Goal: Task Accomplishment & Management: Manage account settings

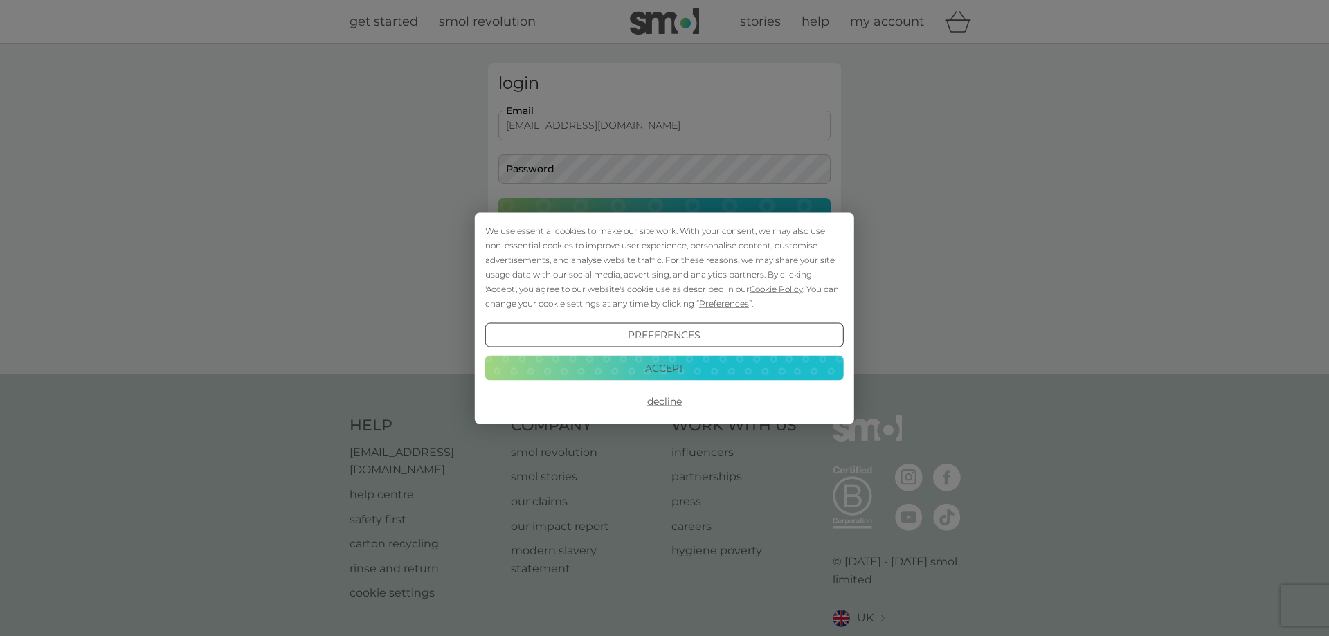
type input "[EMAIL_ADDRESS][DOMAIN_NAME]"
click at [678, 379] on button "Accept" at bounding box center [664, 368] width 359 height 25
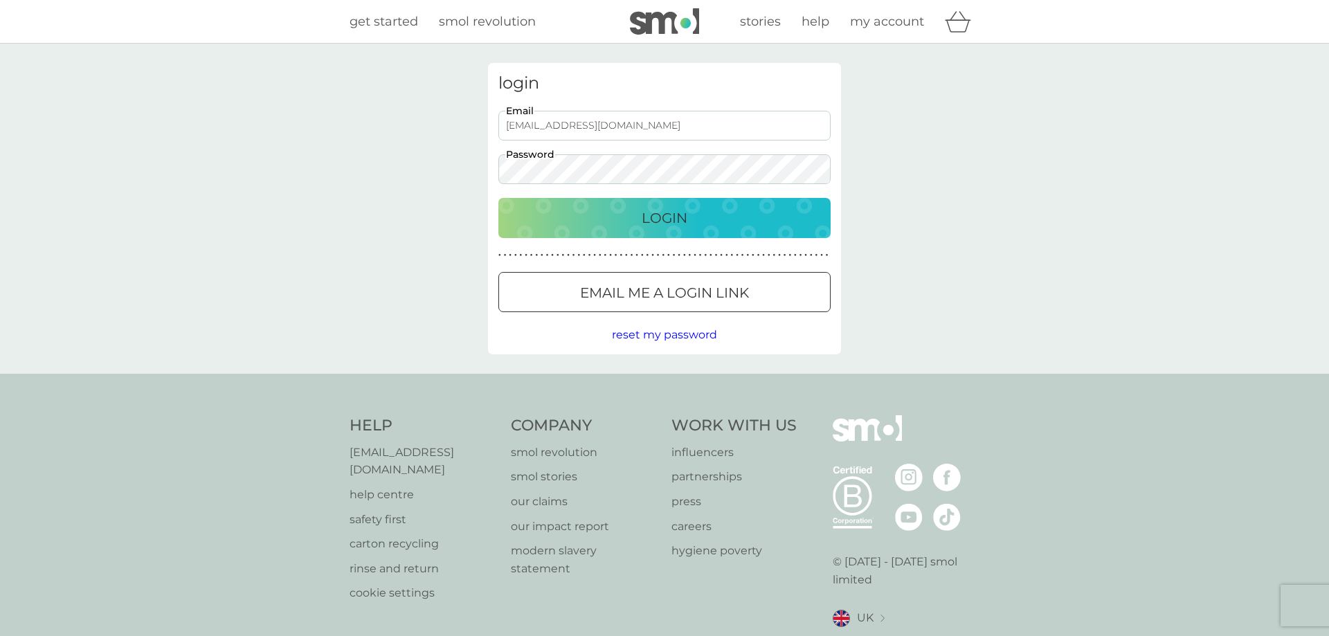
click at [498, 198] on button "Login" at bounding box center [664, 218] width 332 height 40
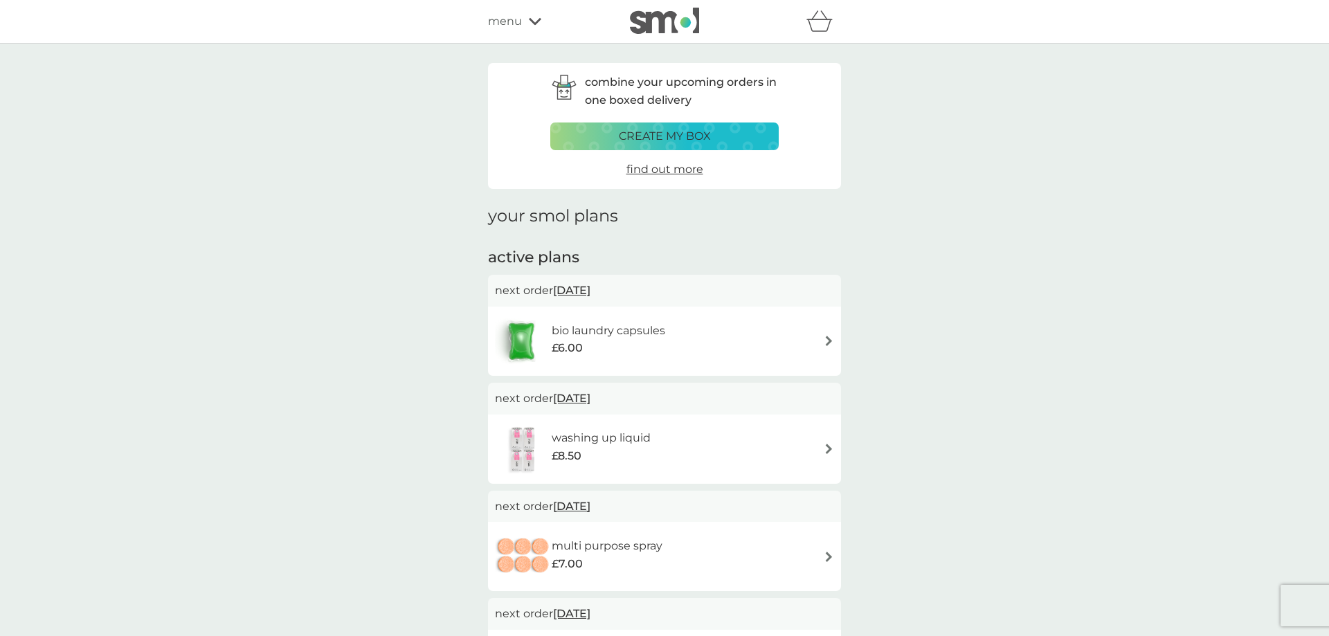
click at [827, 341] on img at bounding box center [829, 341] width 10 height 10
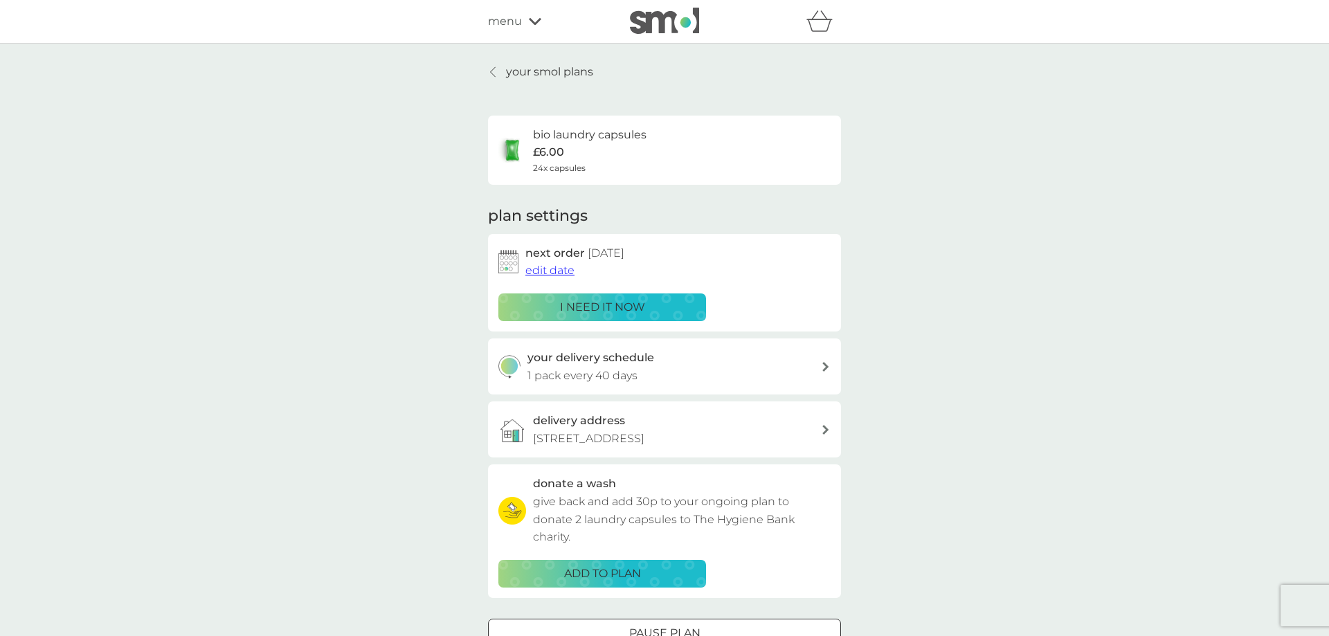
click at [570, 273] on span "edit date" at bounding box center [549, 270] width 49 height 13
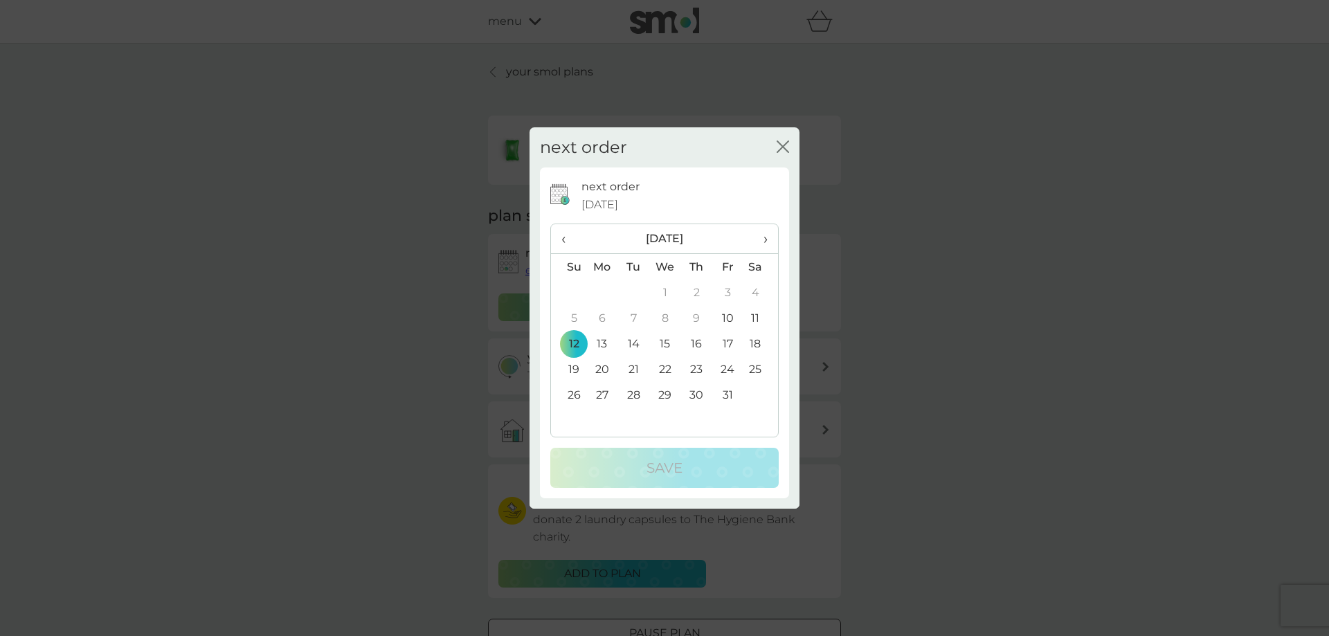
click at [764, 250] on span "›" at bounding box center [761, 238] width 14 height 29
click at [572, 338] on td "9" at bounding box center [568, 344] width 35 height 26
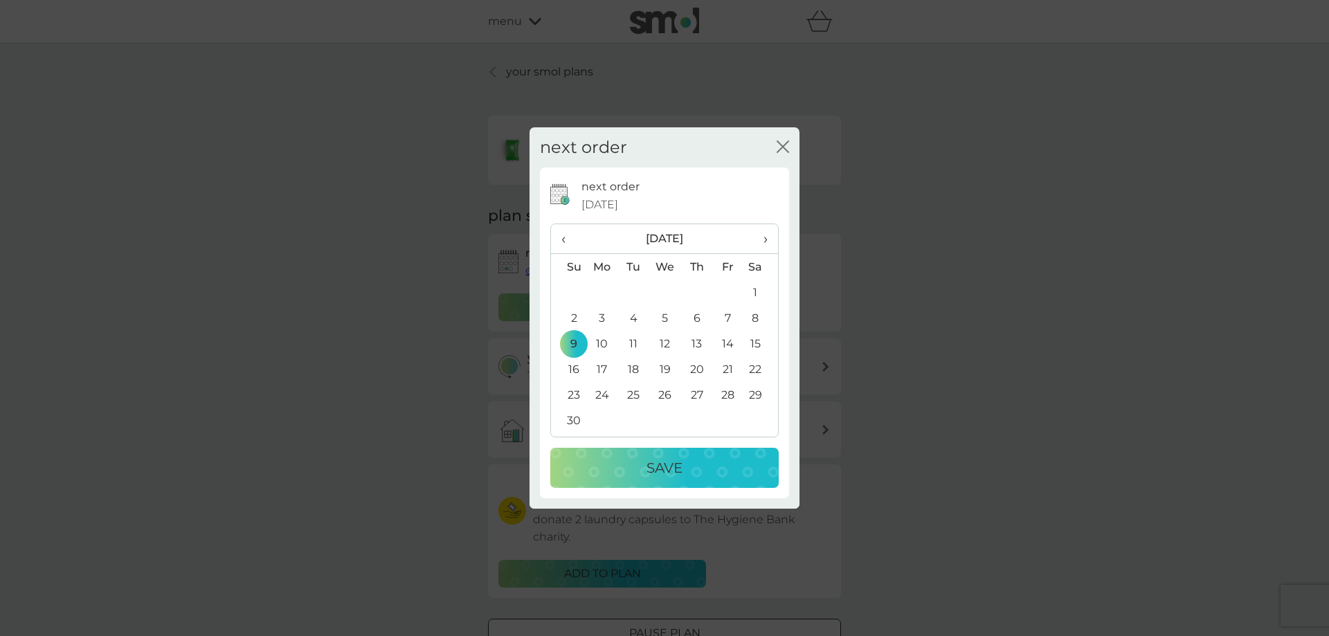
click at [604, 484] on button "Save" at bounding box center [664, 468] width 228 height 40
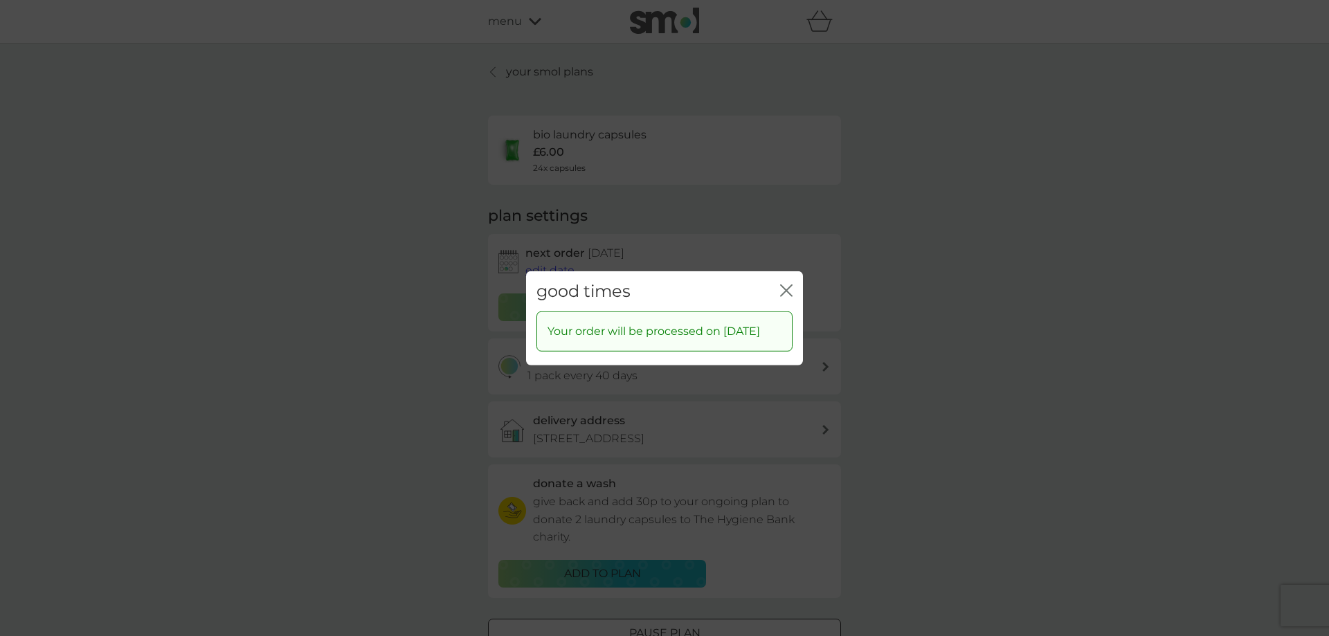
click at [787, 284] on icon "close" at bounding box center [786, 290] width 12 height 12
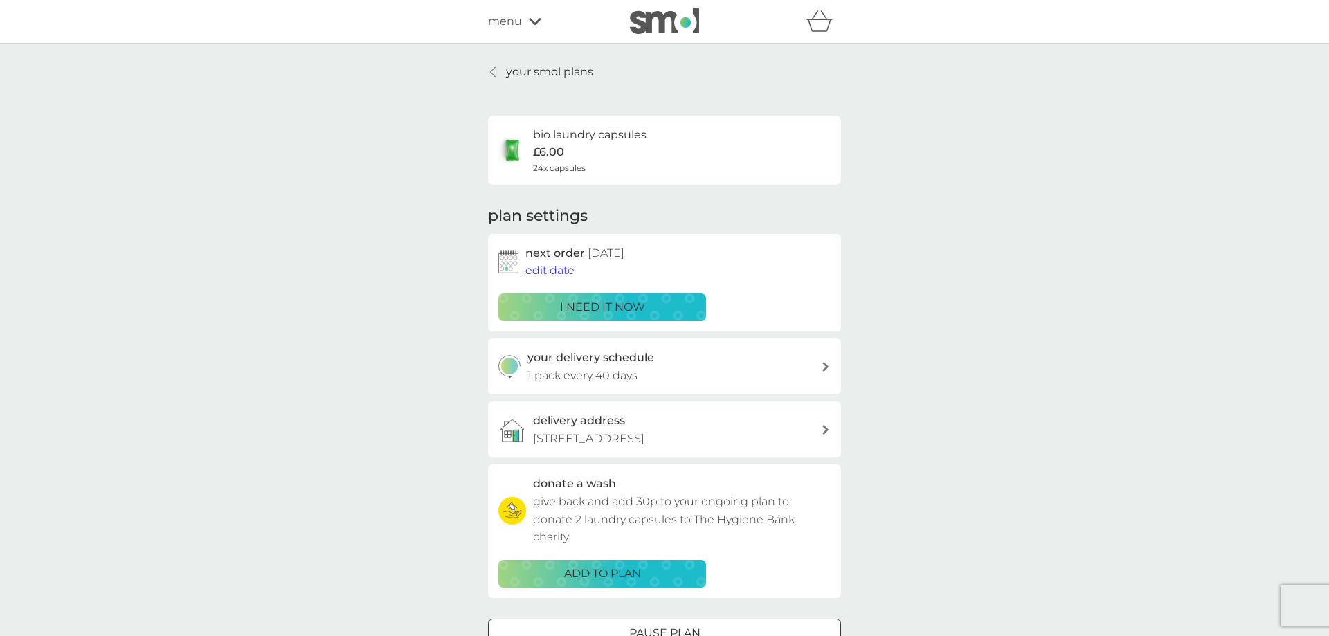
click at [548, 64] on p "your smol plans" at bounding box center [549, 72] width 87 height 18
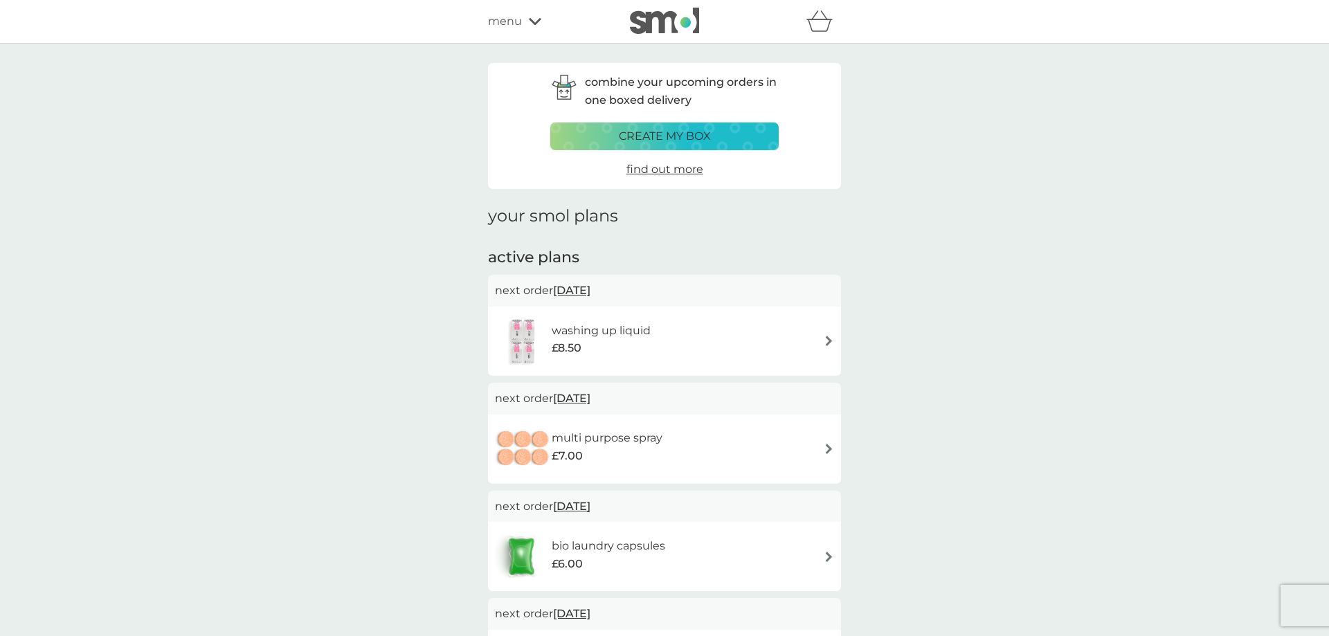
click at [671, 350] on div "washing up liquid £8.50" at bounding box center [664, 341] width 339 height 48
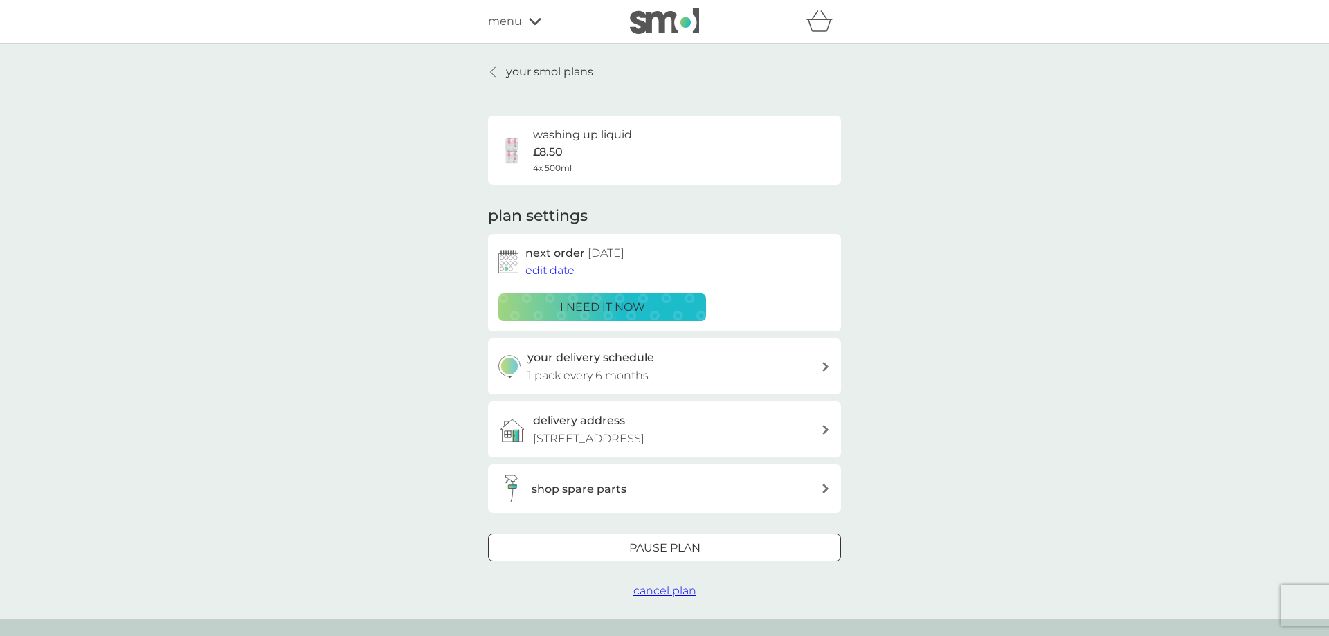
click at [554, 280] on div "next order 19 Oct 2025 edit date i need it now" at bounding box center [664, 282] width 332 height 77
click at [554, 272] on span "edit date" at bounding box center [549, 270] width 49 height 13
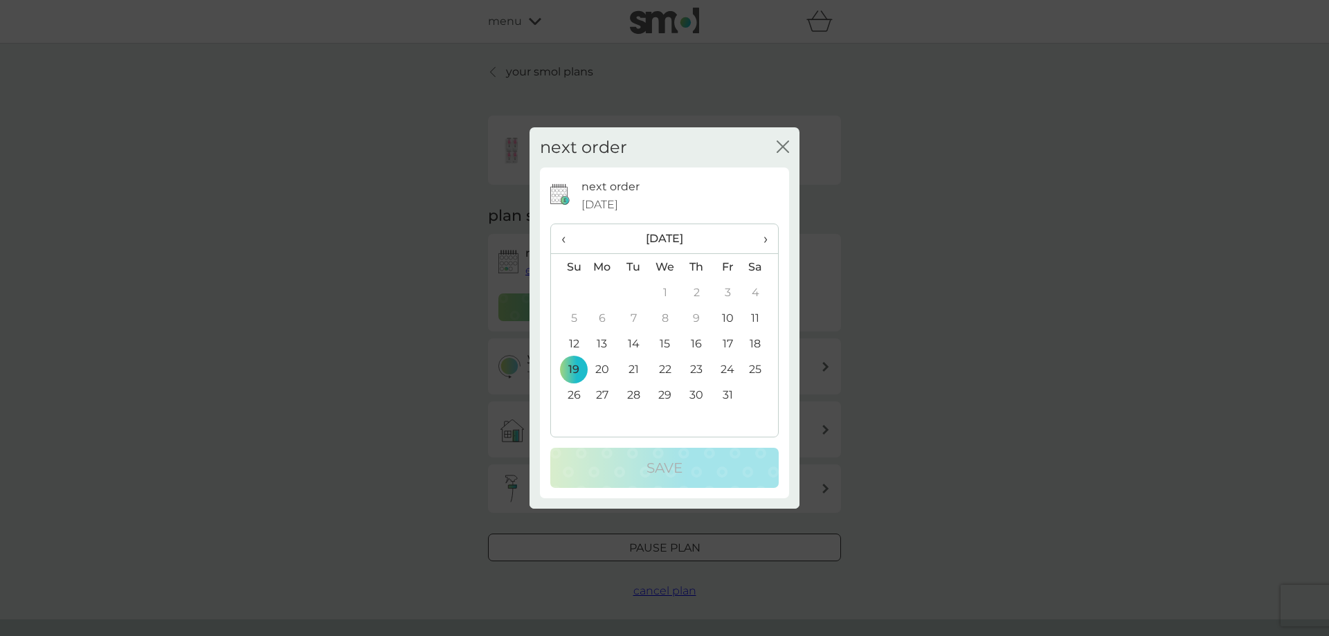
click at [770, 236] on th "›" at bounding box center [760, 239] width 35 height 30
click at [569, 340] on td "9" at bounding box center [568, 344] width 35 height 26
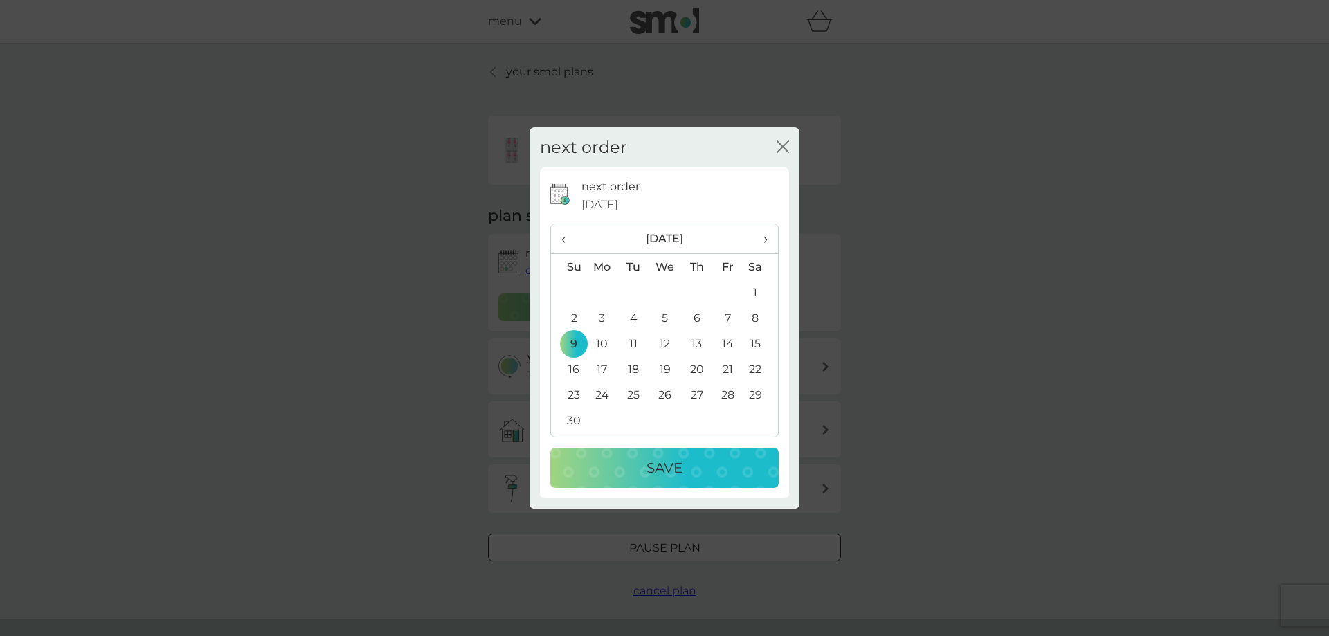
click at [626, 477] on div "Save" at bounding box center [664, 468] width 201 height 22
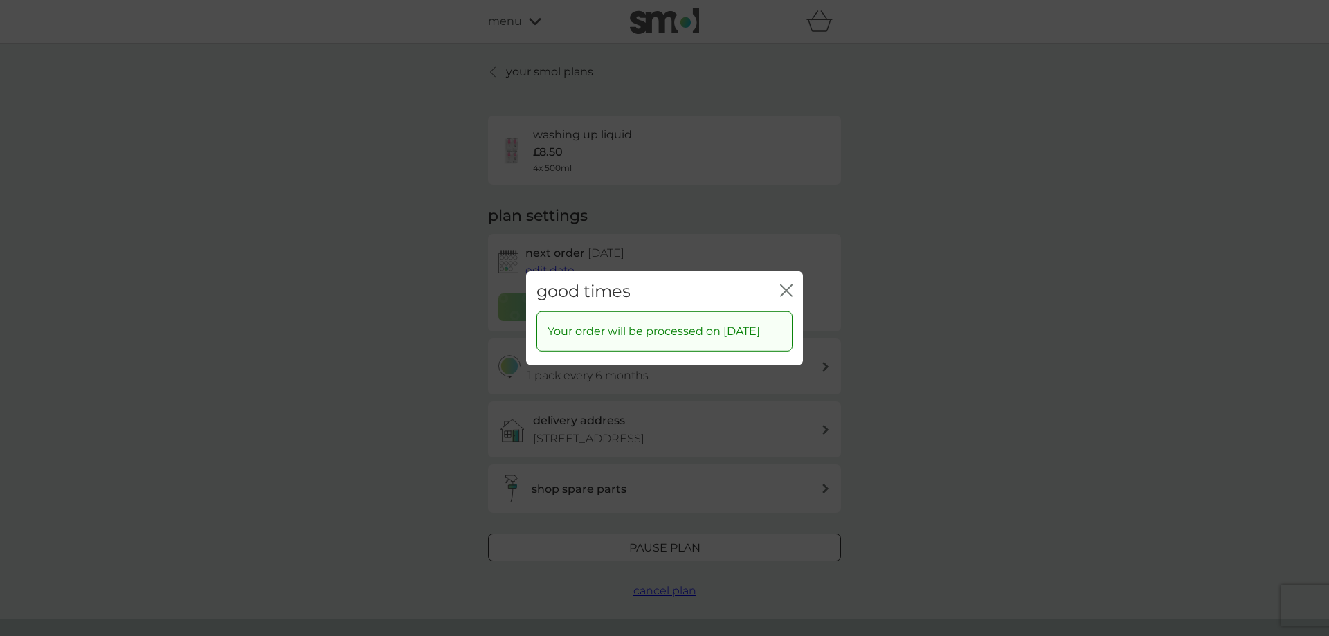
click at [791, 284] on icon "close" at bounding box center [789, 289] width 6 height 11
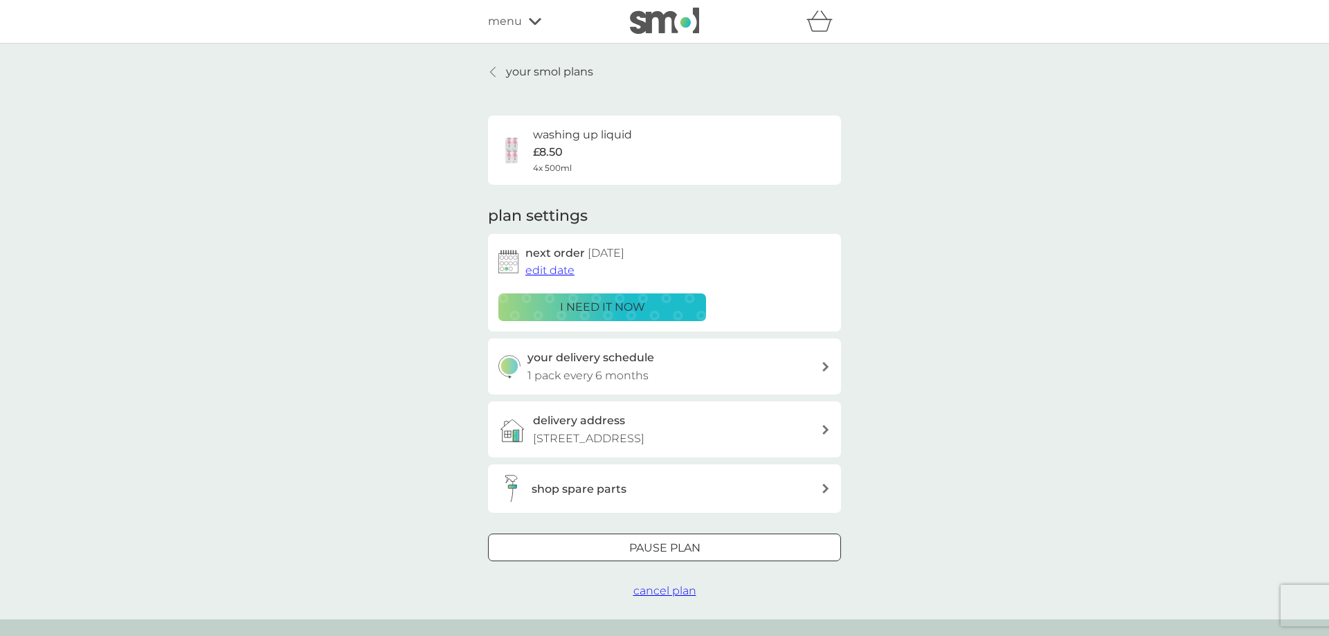
click at [523, 72] on p "your smol plans" at bounding box center [549, 72] width 87 height 18
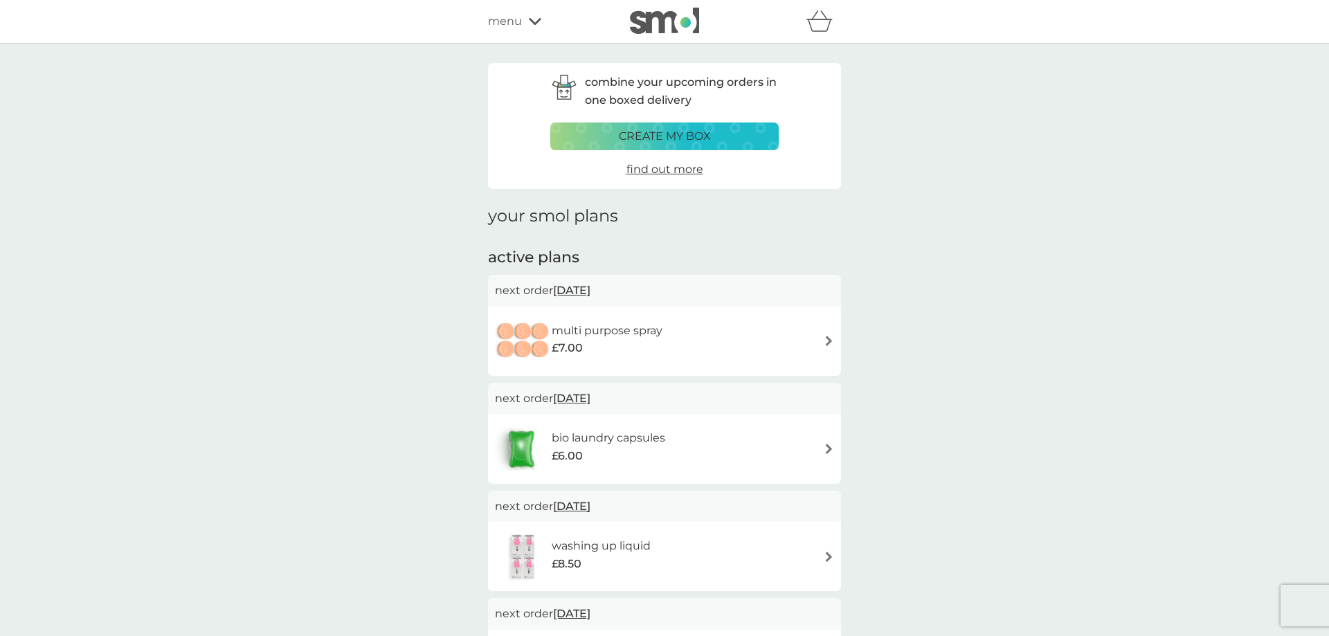
click at [820, 345] on div "multi purpose spray £7.00" at bounding box center [664, 341] width 339 height 48
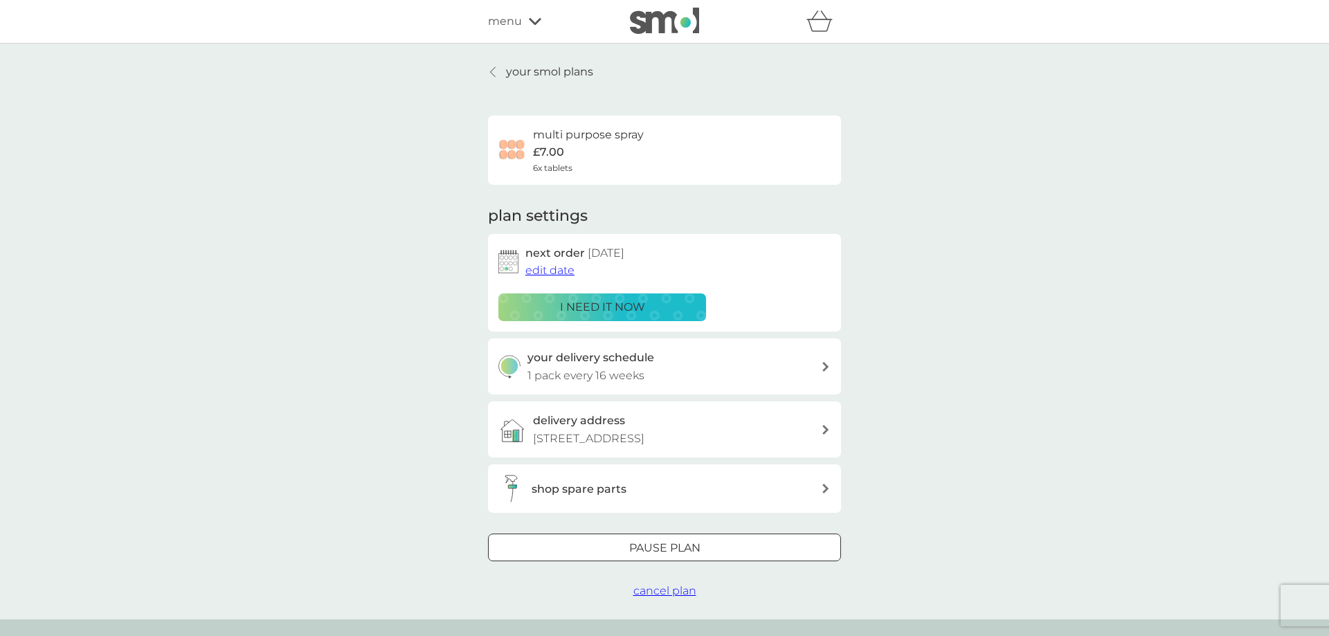
click at [548, 278] on button "edit date" at bounding box center [549, 271] width 49 height 18
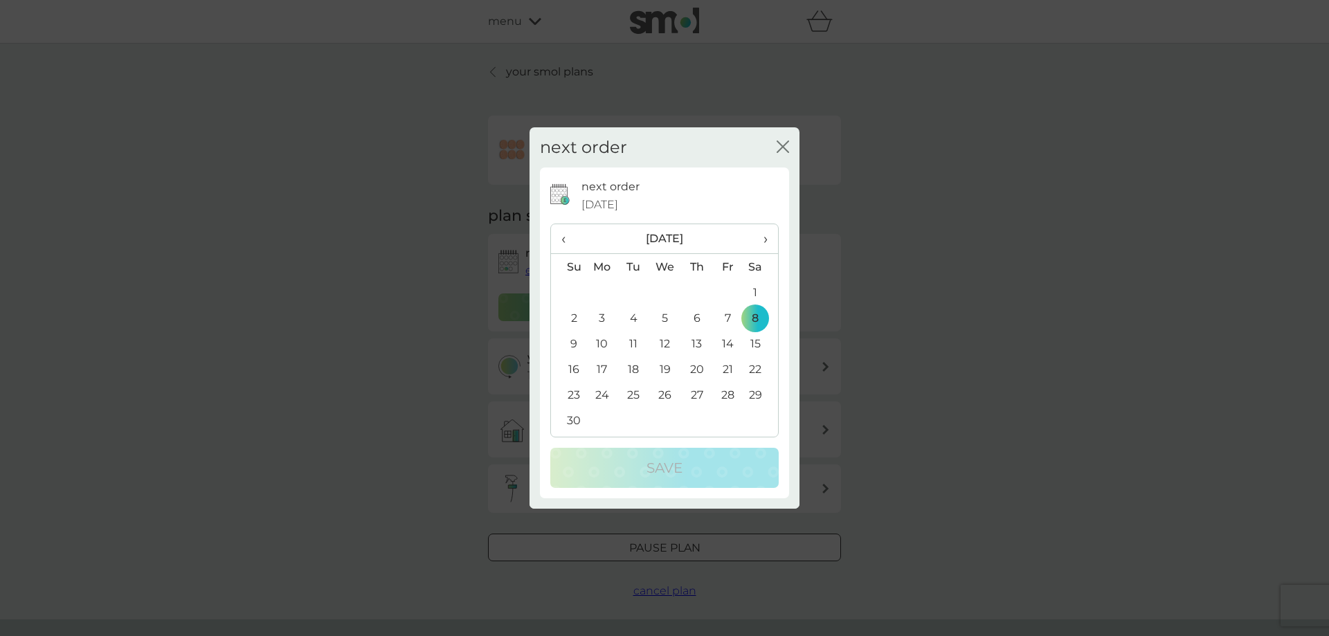
click at [763, 232] on span "›" at bounding box center [761, 238] width 14 height 29
click at [772, 247] on th "›" at bounding box center [760, 239] width 35 height 30
click at [759, 400] on td "31" at bounding box center [760, 395] width 35 height 26
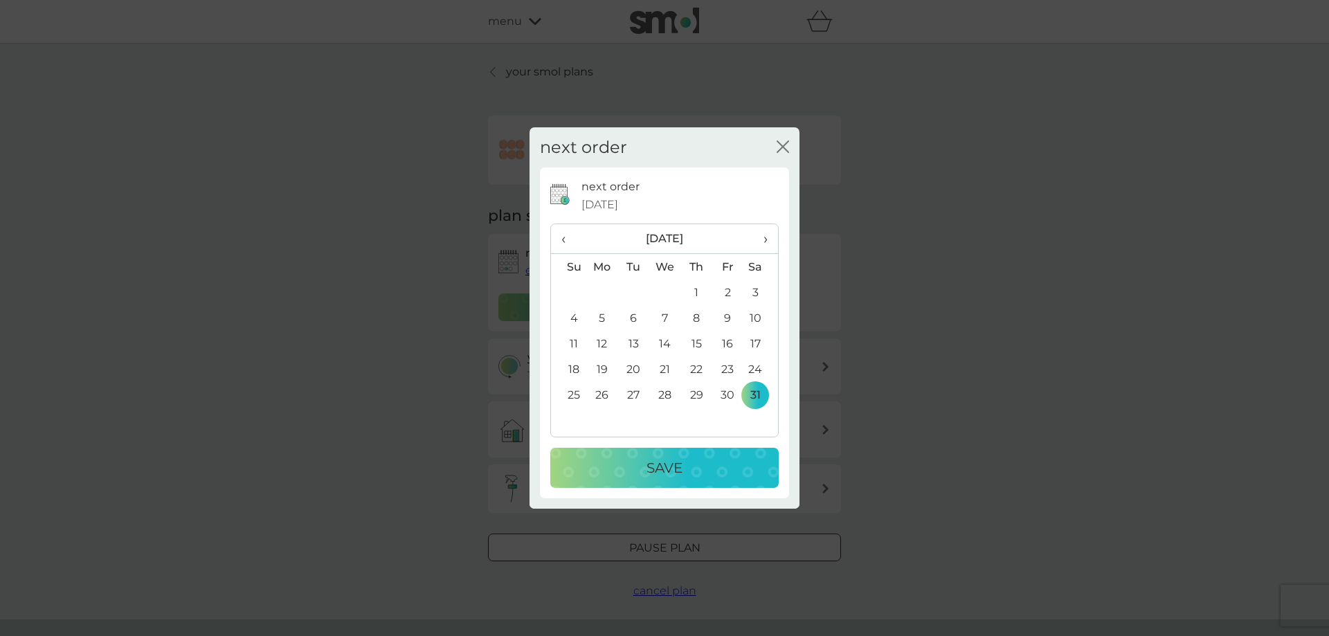
click at [725, 452] on button "Save" at bounding box center [664, 468] width 228 height 40
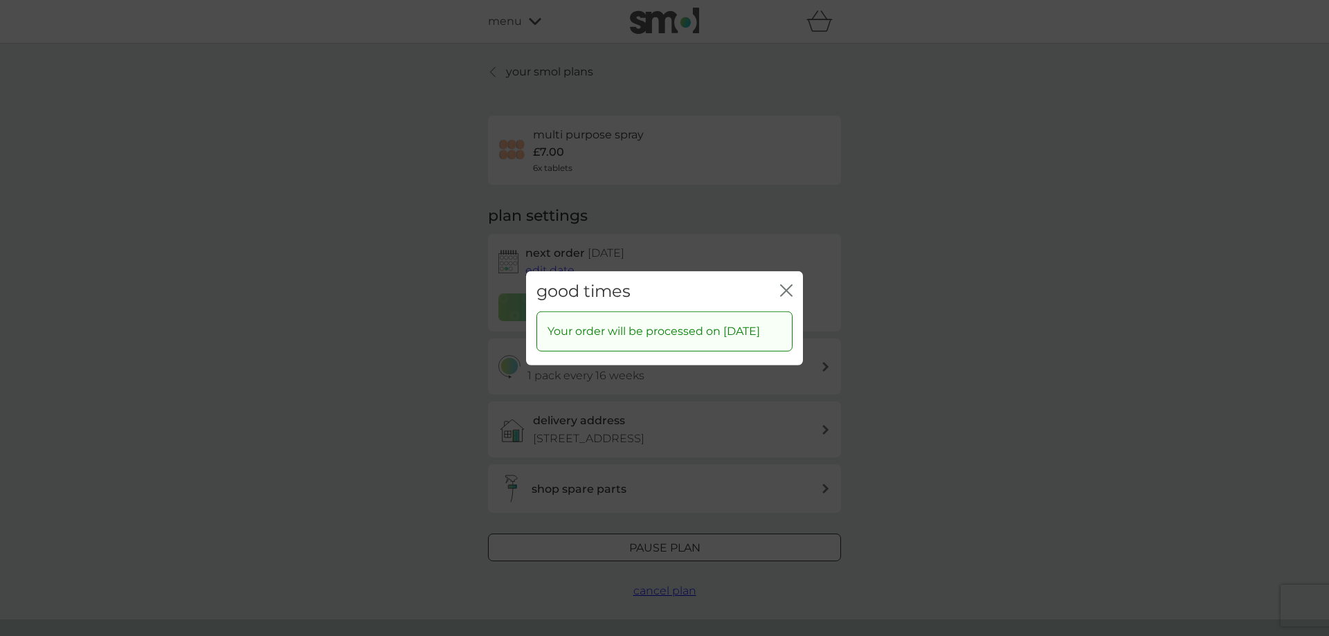
click at [780, 288] on button "close" at bounding box center [786, 291] width 12 height 15
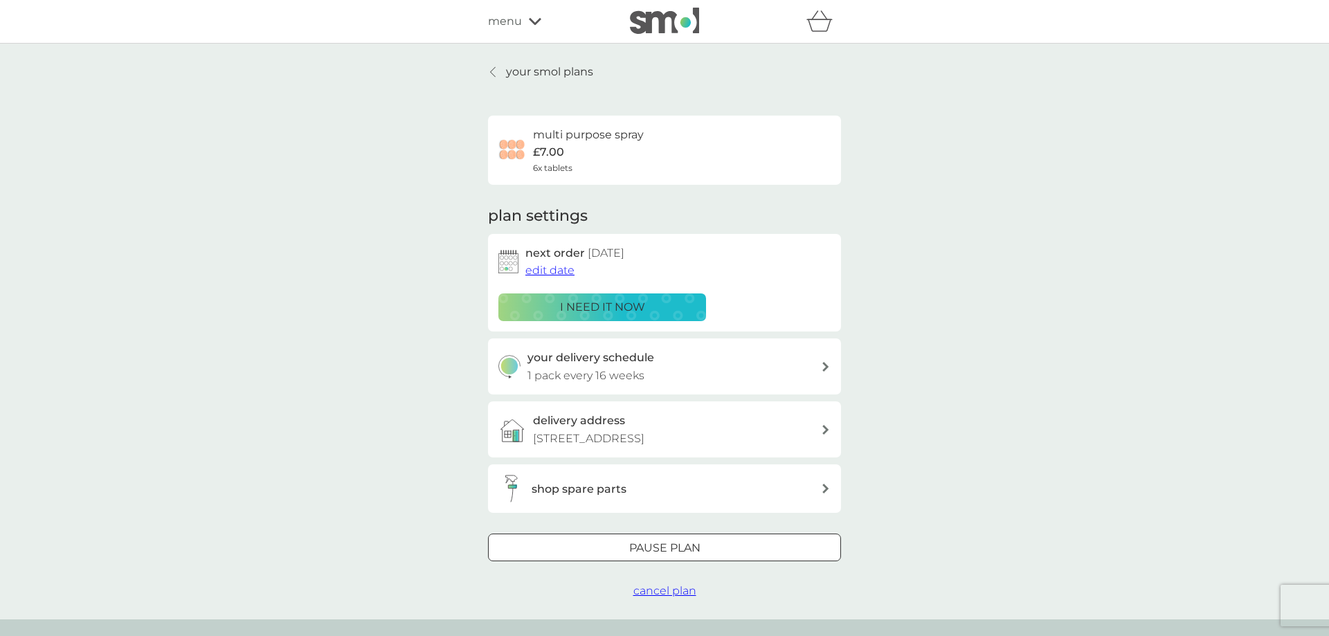
click at [507, 83] on div "your smol plans multi purpose spray £7.00 6x tablets plan settings next order 3…" at bounding box center [664, 331] width 353 height 537
click at [519, 73] on p "your smol plans" at bounding box center [549, 72] width 87 height 18
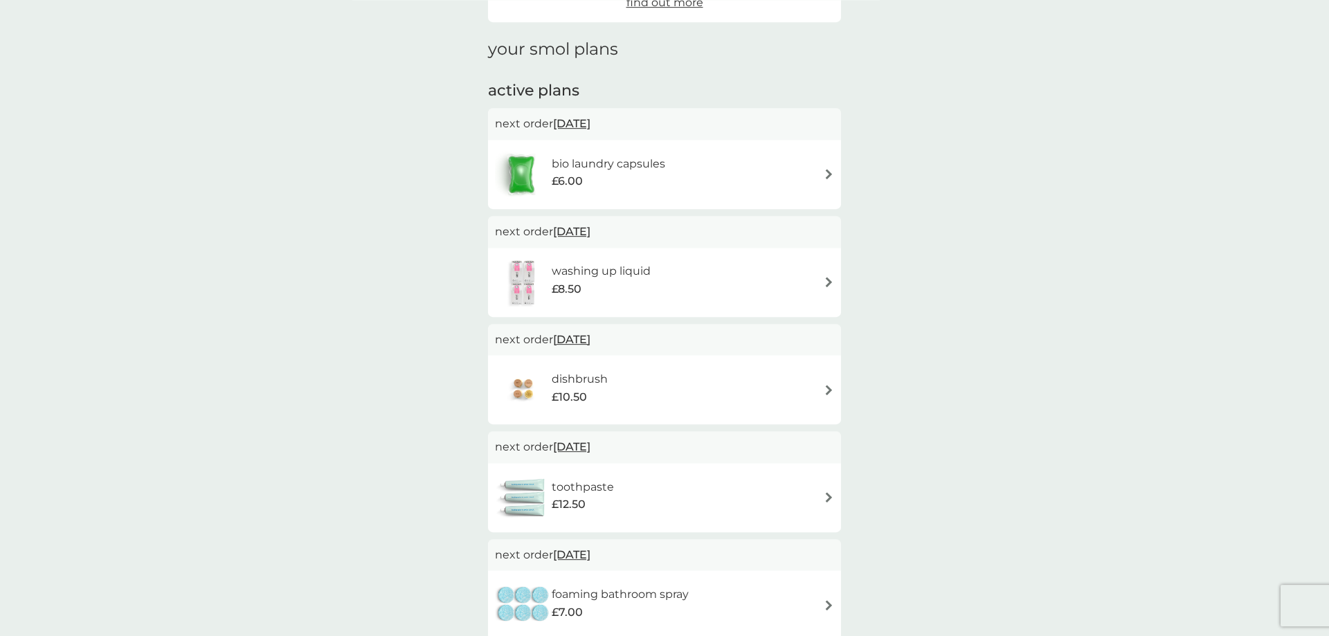
scroll to position [282, 0]
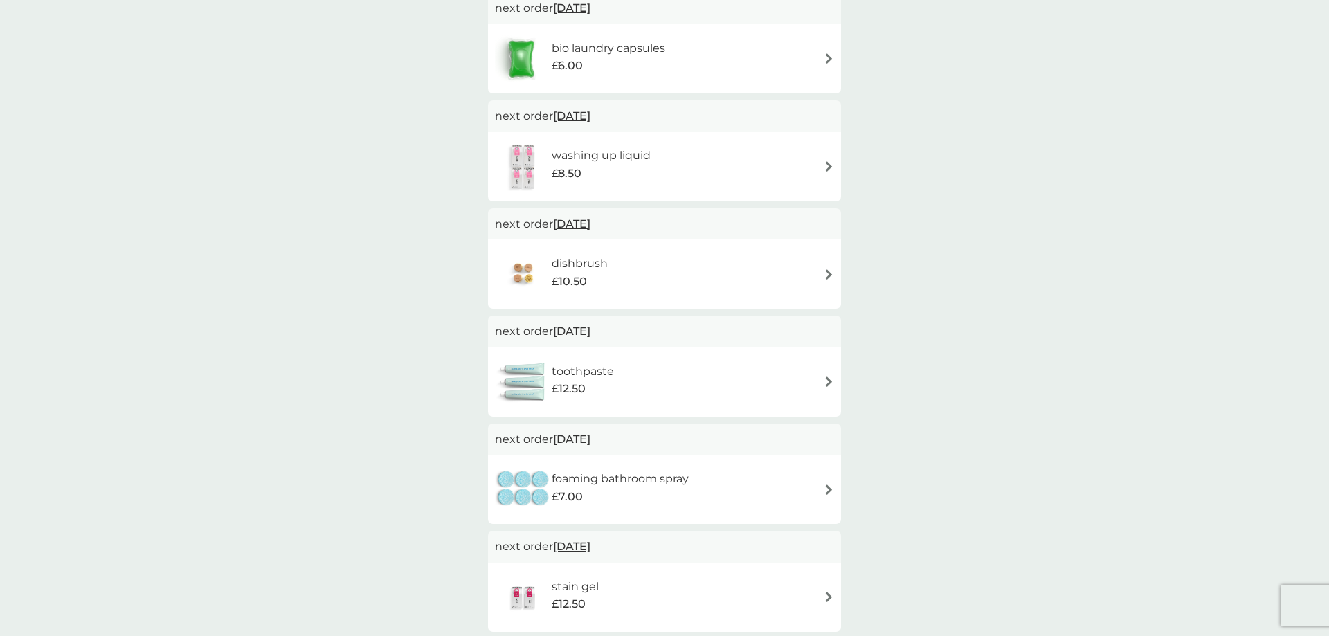
click at [786, 279] on div "dishbrush £10.50" at bounding box center [664, 274] width 339 height 48
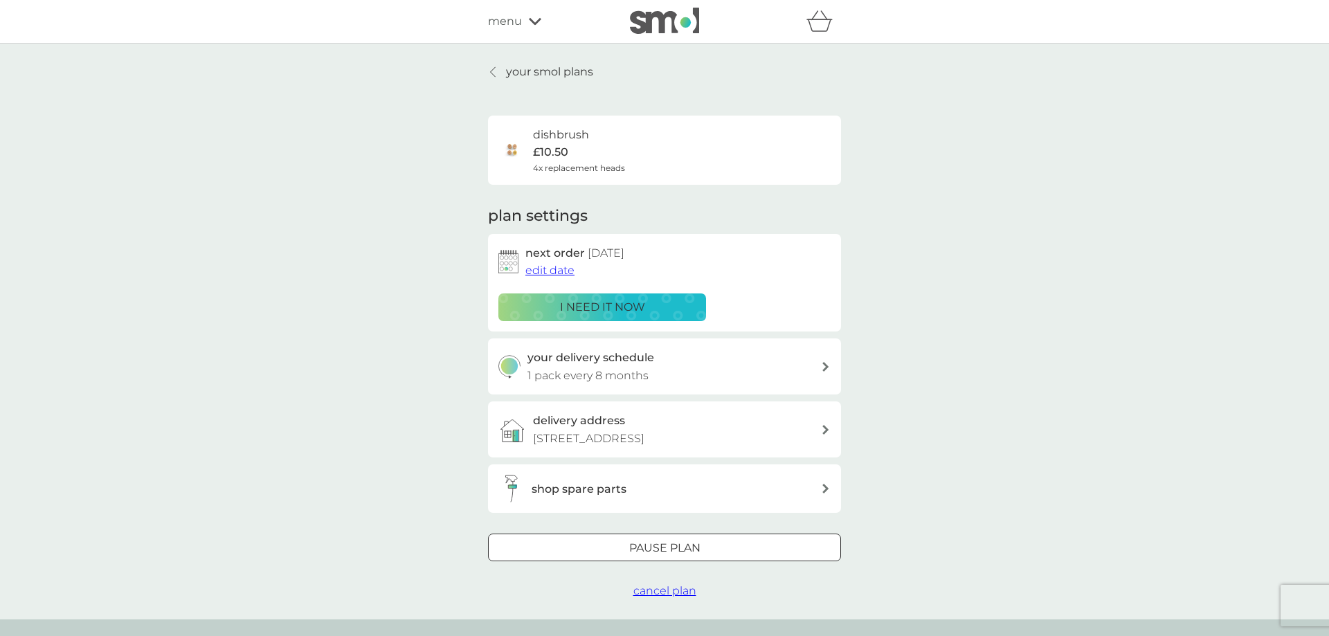
click at [621, 489] on h3 "shop spare parts" at bounding box center [579, 489] width 95 height 18
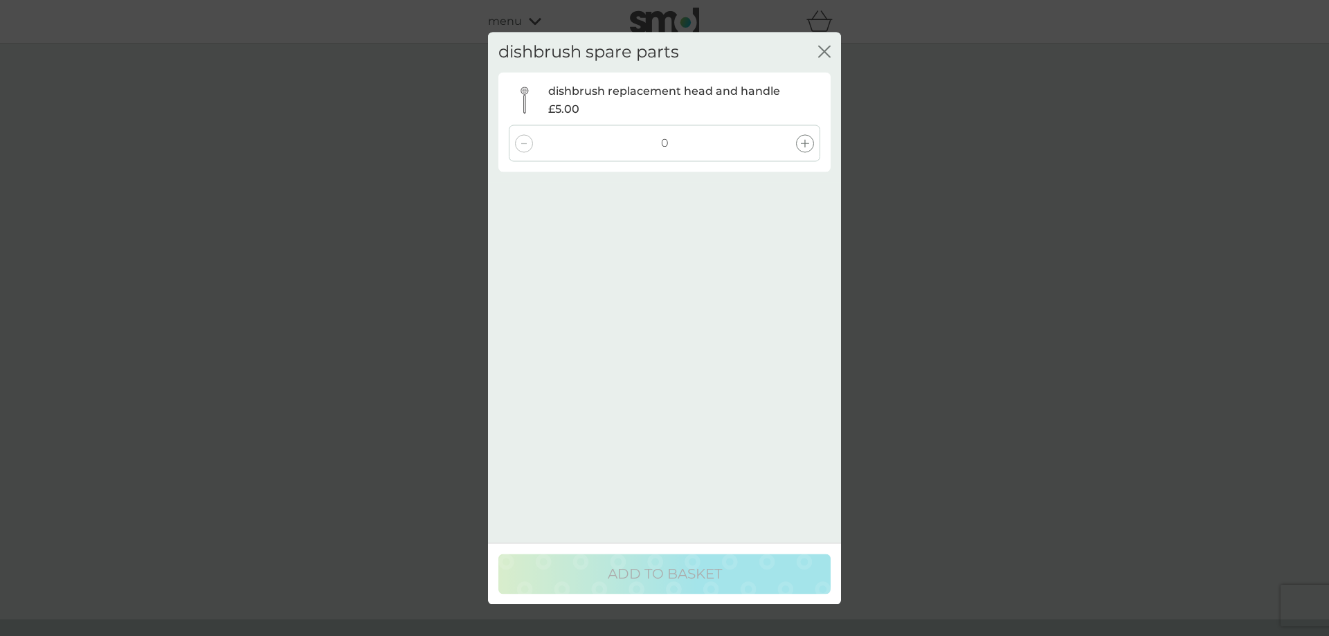
click at [801, 146] on icon at bounding box center [805, 143] width 8 height 8
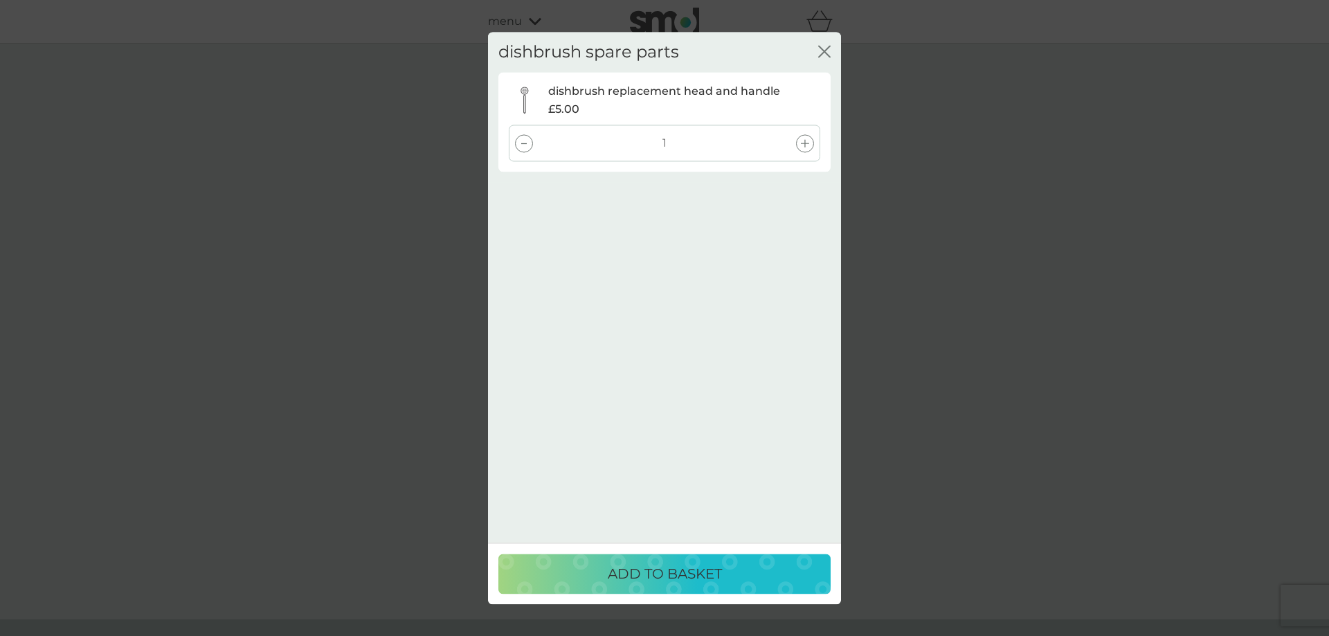
click at [826, 60] on div "close" at bounding box center [824, 52] width 12 height 20
click at [833, 53] on div "dishbrush spare parts close dishbrush replacement head and handle £5.00 1" at bounding box center [664, 107] width 353 height 151
click at [826, 57] on icon "close" at bounding box center [824, 51] width 12 height 12
